Goal: Navigation & Orientation: Understand site structure

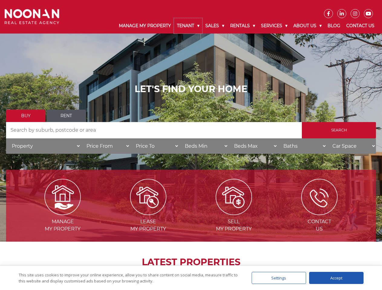
click at [188, 26] on link "Tenant" at bounding box center [188, 25] width 28 height 15
click at [215, 26] on link "Sales" at bounding box center [214, 25] width 25 height 15
click at [243, 26] on link "Rentals" at bounding box center [242, 25] width 31 height 15
click at [275, 26] on link "Services" at bounding box center [274, 25] width 32 height 15
click at [308, 26] on link "About Us" at bounding box center [307, 25] width 34 height 15
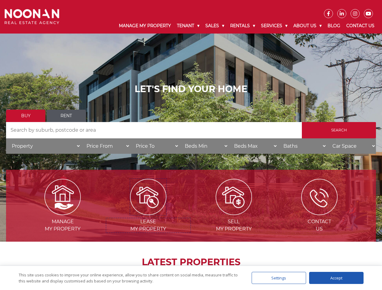
click at [148, 213] on img at bounding box center [148, 197] width 36 height 36
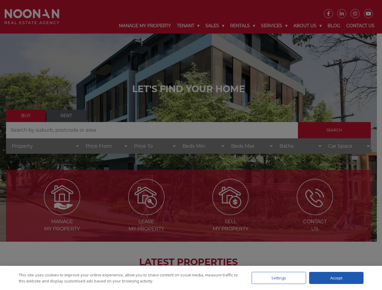
click at [279, 278] on div "Settings" at bounding box center [279, 278] width 54 height 12
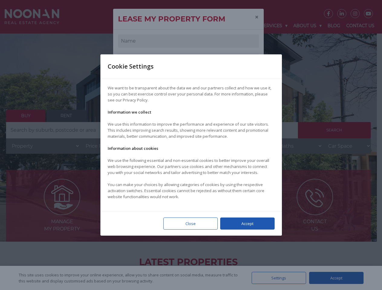
click at [336, 278] on div at bounding box center [191, 145] width 382 height 290
